Goal: Task Accomplishment & Management: Complete application form

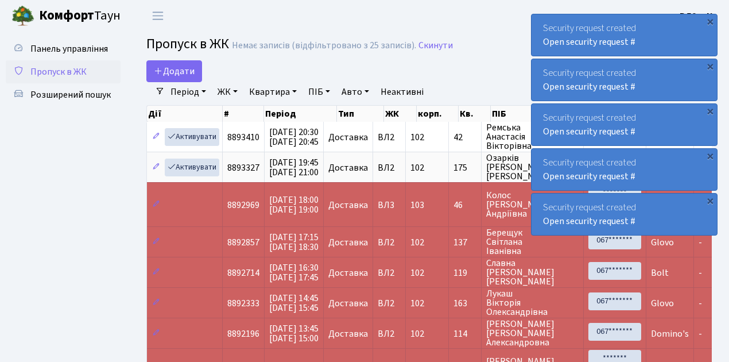
select select "25"
click at [67, 71] on span "Пропуск в ЖК" at bounding box center [58, 71] width 56 height 13
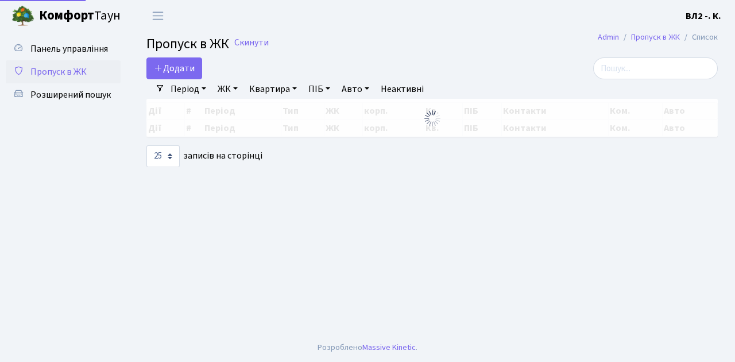
select select "25"
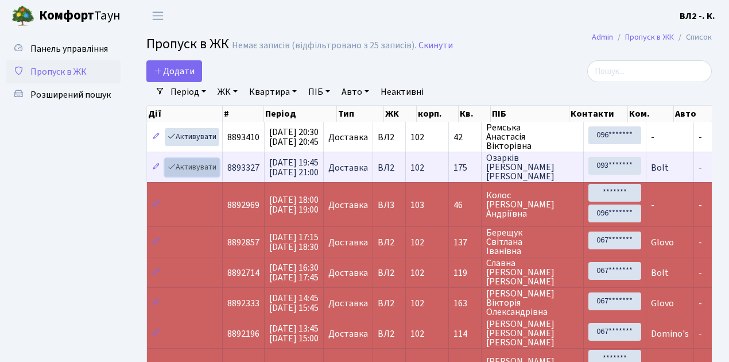
click at [201, 167] on link "Активувати" at bounding box center [192, 167] width 55 height 18
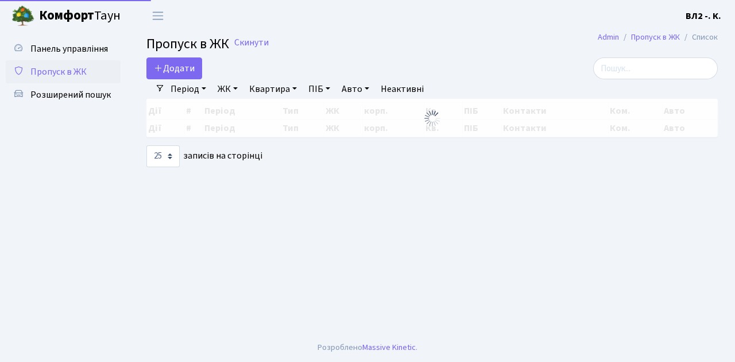
select select "25"
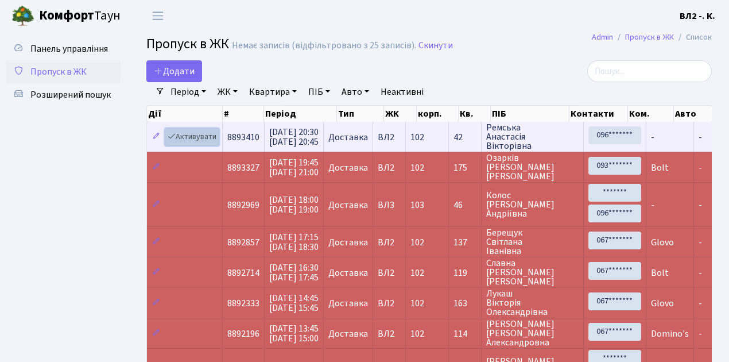
click at [188, 136] on link "Активувати" at bounding box center [192, 137] width 55 height 18
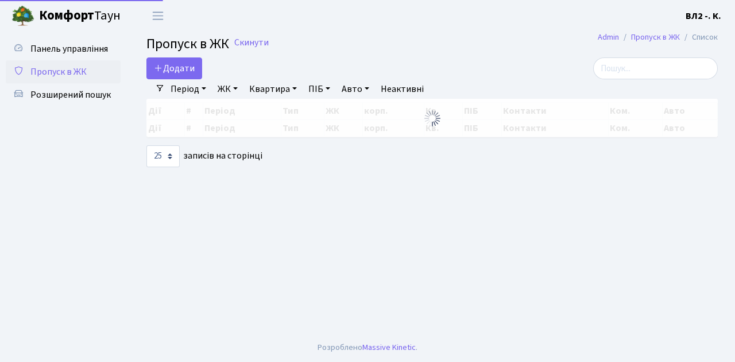
select select "25"
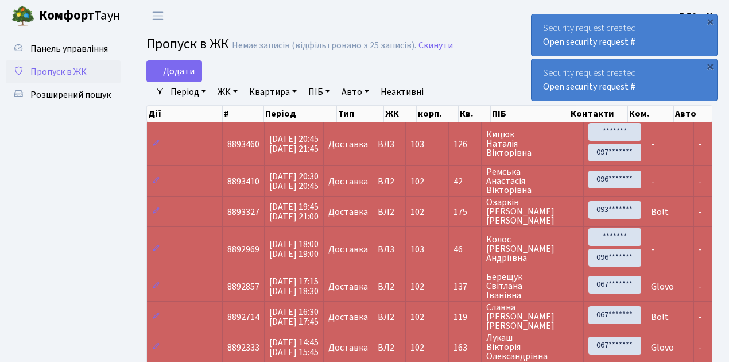
click at [57, 71] on span "Пропуск в ЖК" at bounding box center [58, 71] width 56 height 13
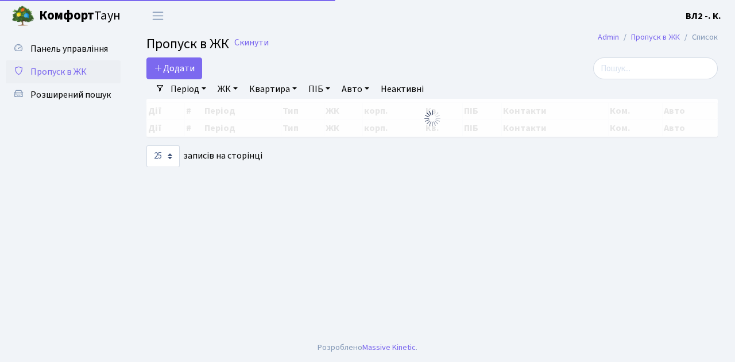
select select "25"
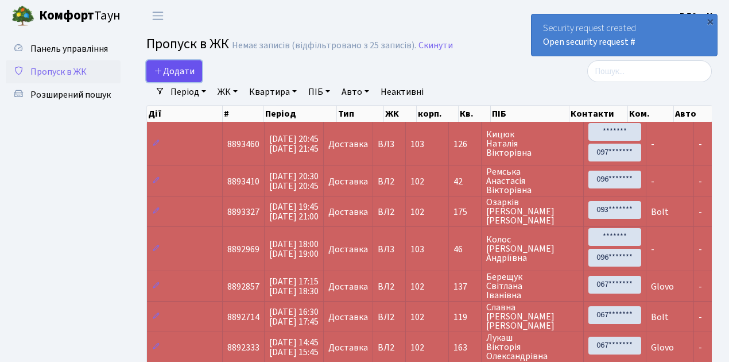
click at [180, 68] on span "Додати" at bounding box center [174, 71] width 41 height 13
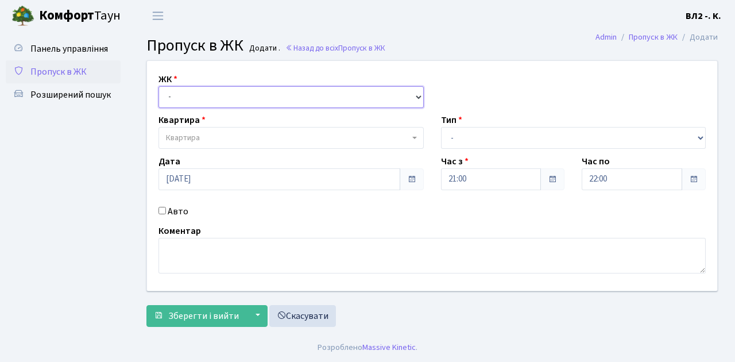
click at [190, 93] on select "- [STREET_ADDRESS][PERSON_NAME]" at bounding box center [290, 97] width 265 height 22
select select "317"
click at [158, 86] on select "- [STREET_ADDRESS][PERSON_NAME]" at bounding box center [290, 97] width 265 height 22
select select
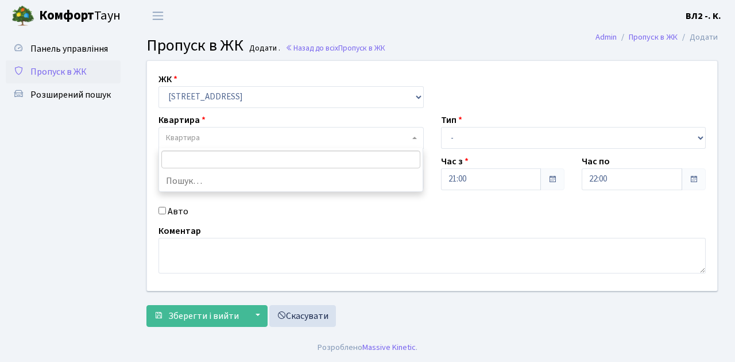
click at [223, 132] on span "Квартира" at bounding box center [287, 137] width 243 height 11
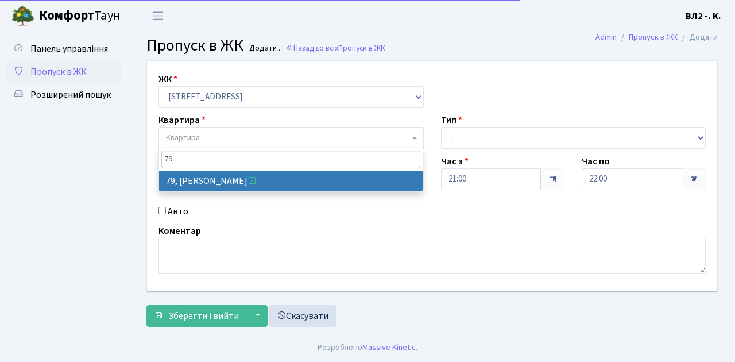
type input "79"
select select "38176"
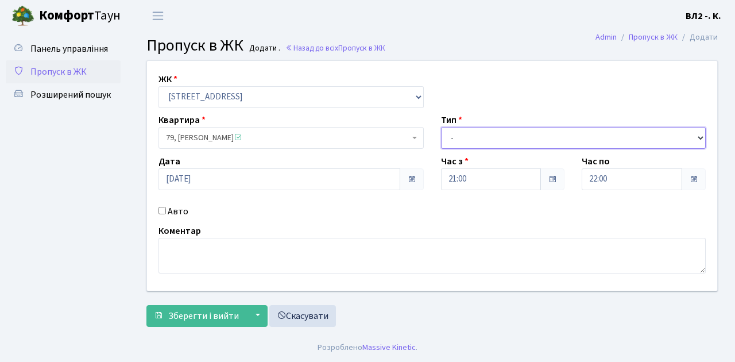
click at [465, 141] on select "- Доставка Таксі Гості Сервіс" at bounding box center [573, 138] width 265 height 22
select select "1"
click at [441, 127] on select "- Доставка Таксі Гості Сервіс" at bounding box center [573, 138] width 265 height 22
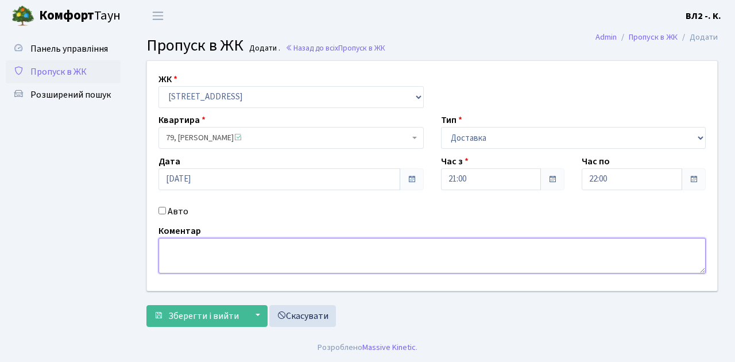
click at [180, 255] on textarea at bounding box center [431, 256] width 547 height 36
type textarea "Glovo"
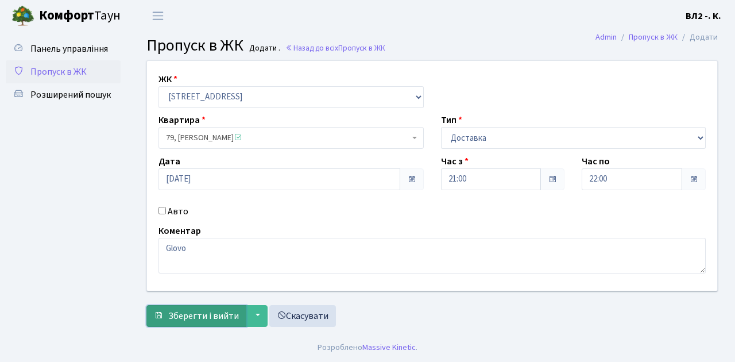
click at [196, 313] on span "Зберегти і вийти" at bounding box center [203, 315] width 71 height 13
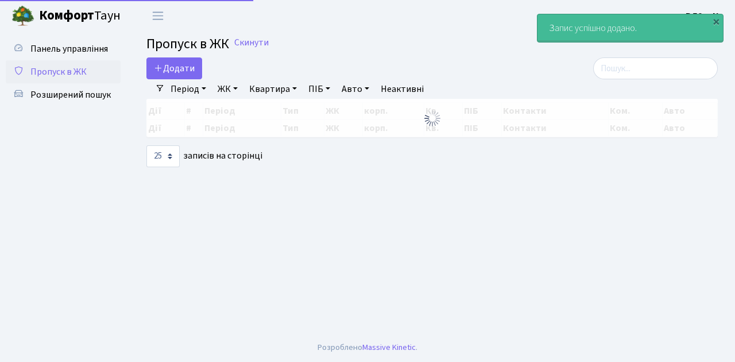
select select "25"
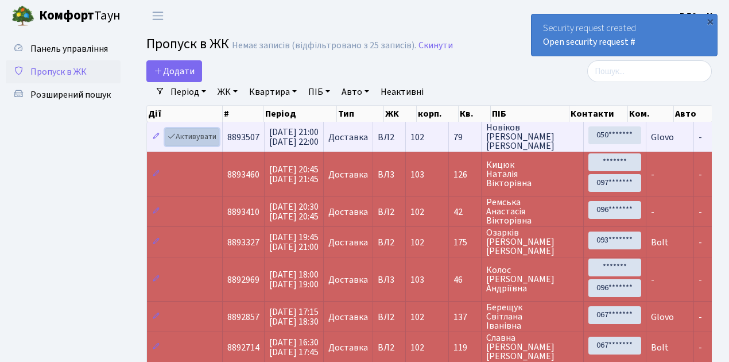
click at [196, 137] on link "Активувати" at bounding box center [192, 137] width 55 height 18
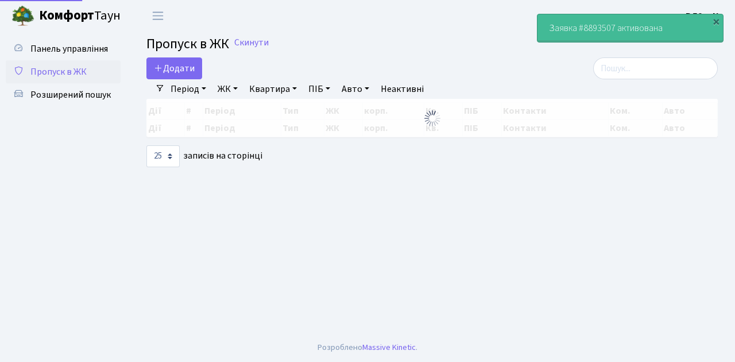
select select "25"
